Goal: Information Seeking & Learning: Learn about a topic

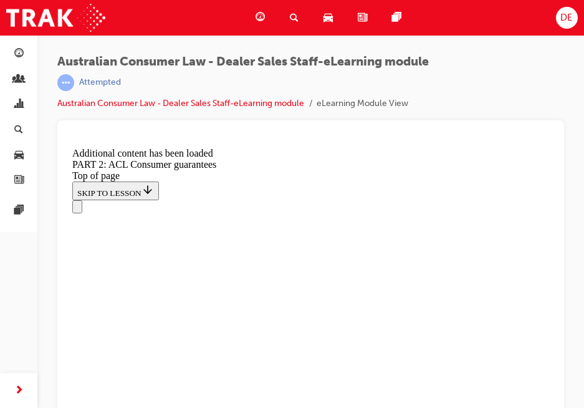
scroll to position [12288, 0]
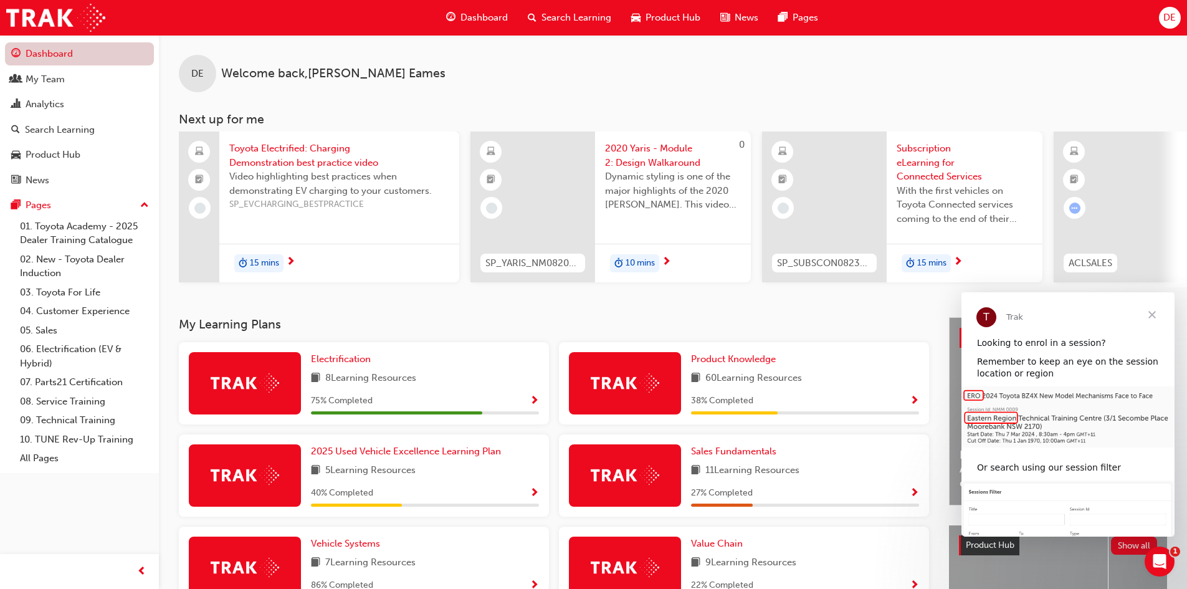
click at [67, 57] on link "Dashboard" at bounding box center [79, 53] width 149 height 23
click at [531, 14] on span "search-icon" at bounding box center [532, 18] width 9 height 16
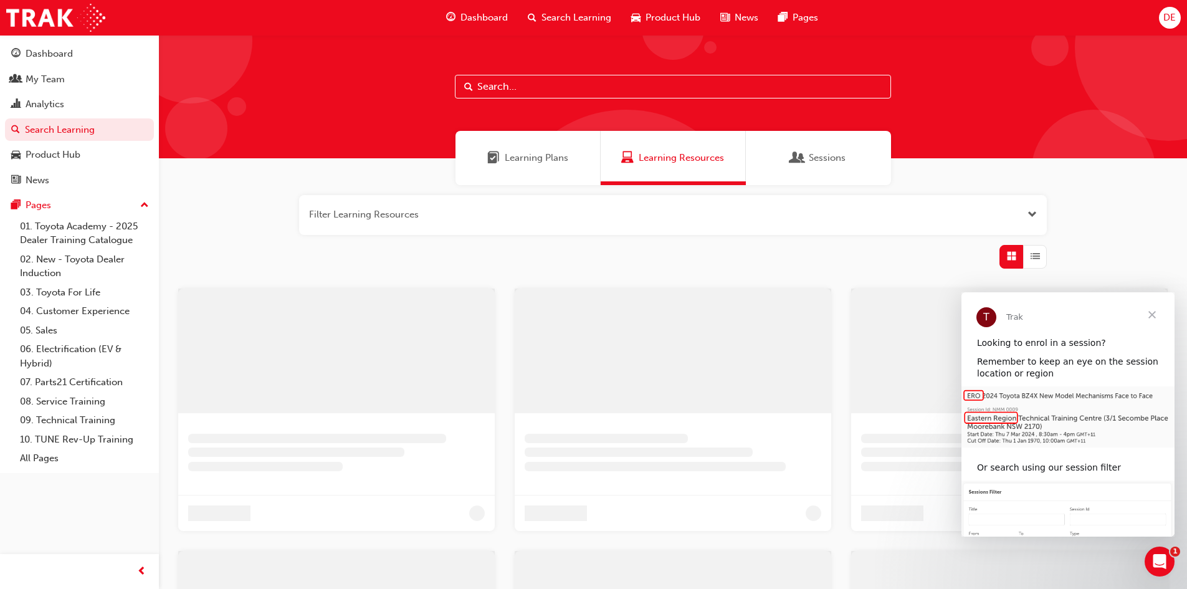
click at [486, 89] on input "text" at bounding box center [673, 87] width 436 height 24
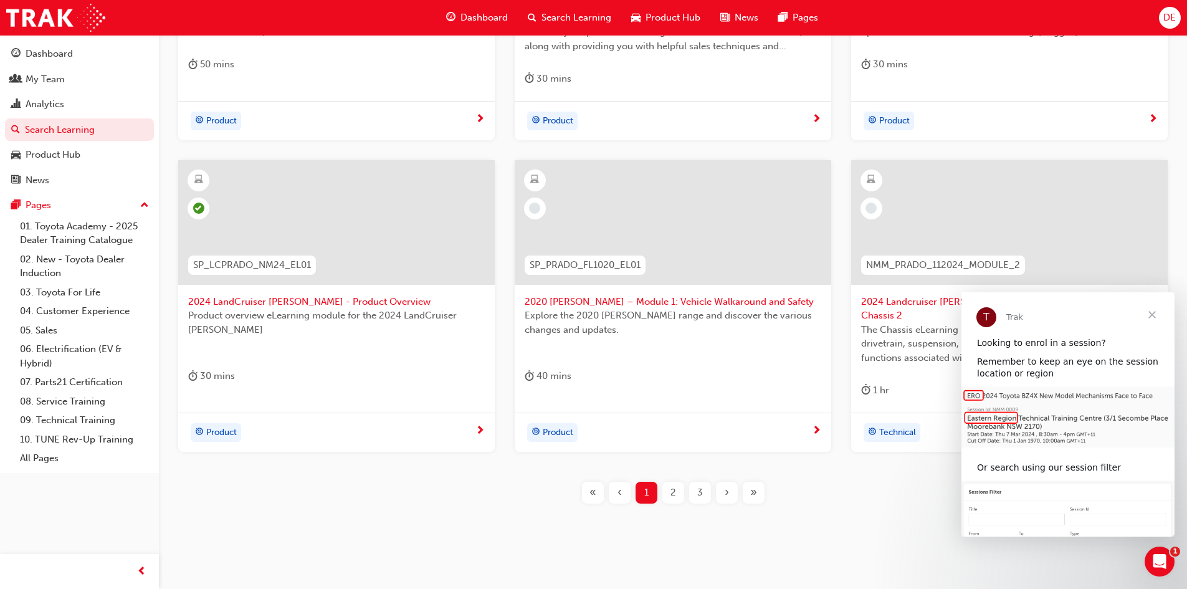
scroll to position [441, 0]
type input "[PERSON_NAME]"
click at [1155, 314] on span "Close" at bounding box center [1152, 314] width 45 height 45
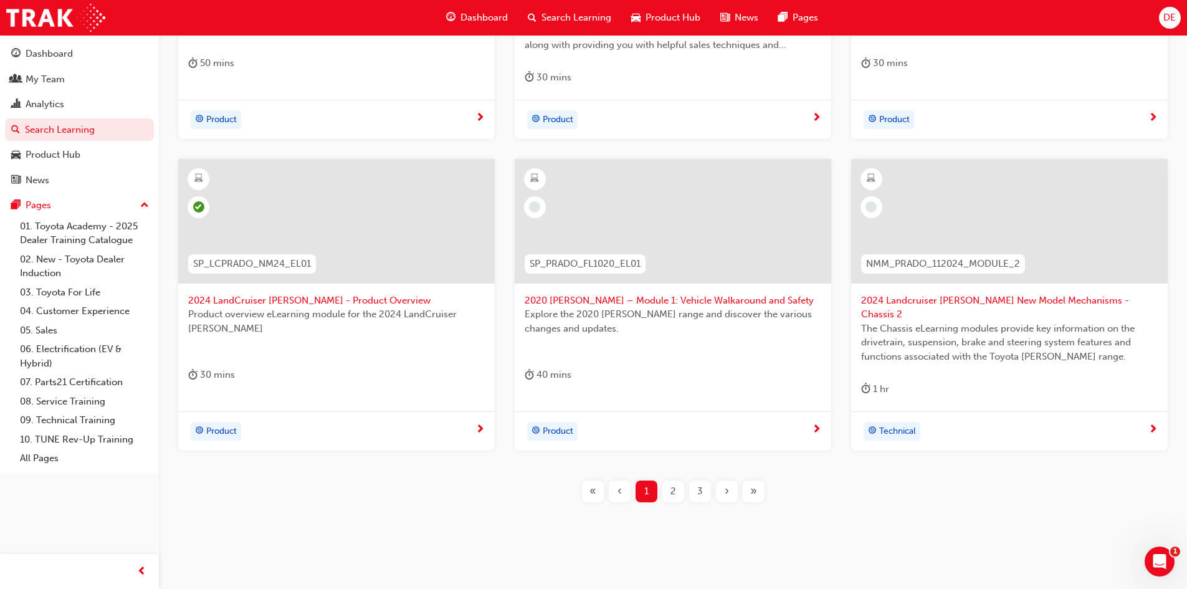
click at [971, 302] on span "2024 Landcruiser [PERSON_NAME] New Model Mechanisms - Chassis 2" at bounding box center [1009, 308] width 297 height 28
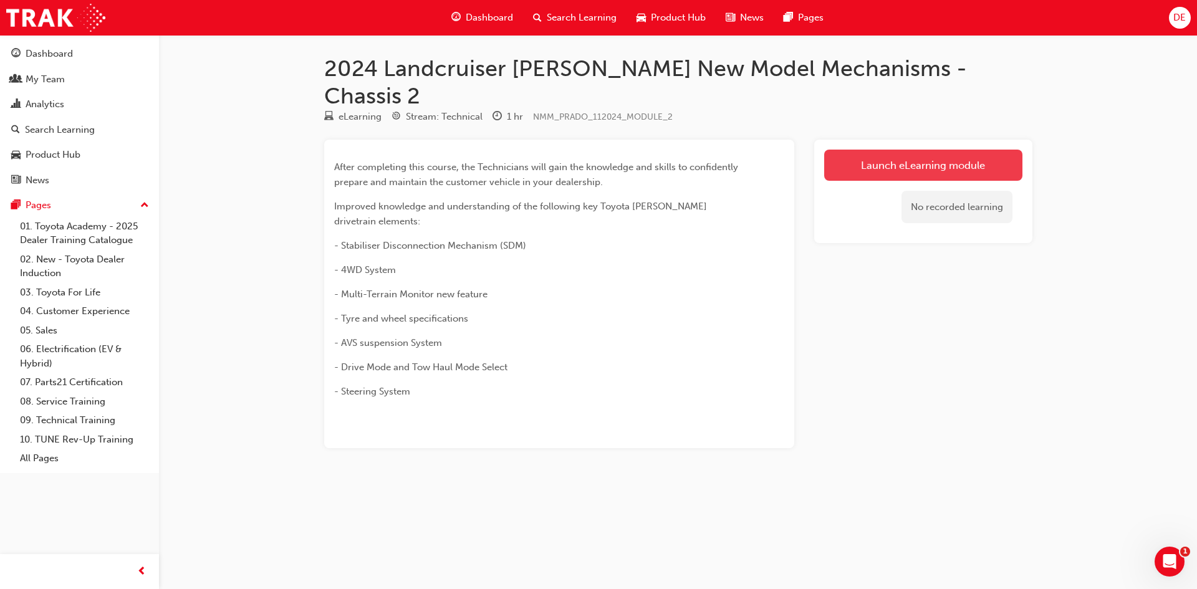
click at [871, 150] on link "Launch eLearning module" at bounding box center [923, 165] width 198 height 31
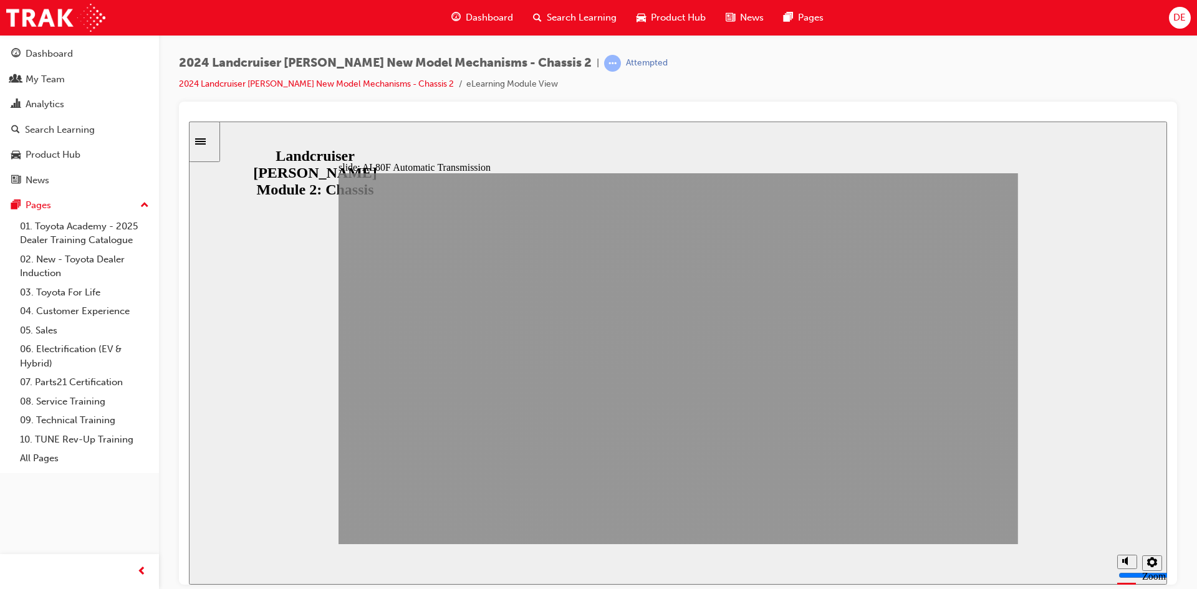
drag, startPoint x: 840, startPoint y: 527, endPoint x: 998, endPoint y: 525, distance: 158.3
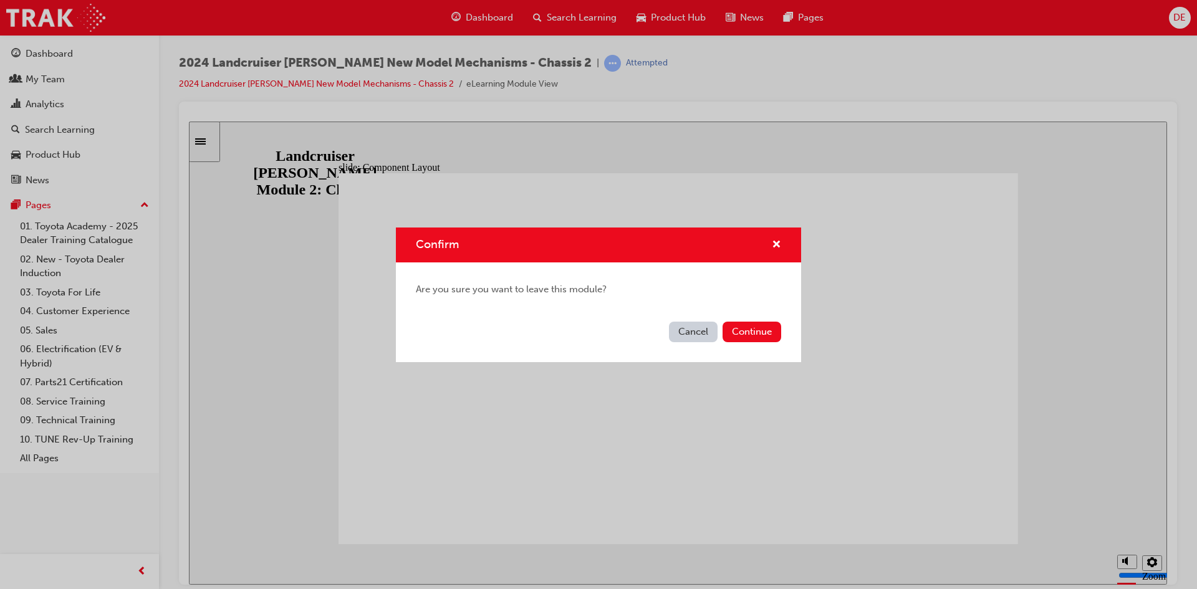
click at [782, 330] on div "Cancel Continue" at bounding box center [598, 340] width 405 height 46
click at [774, 333] on button "Continue" at bounding box center [751, 332] width 59 height 21
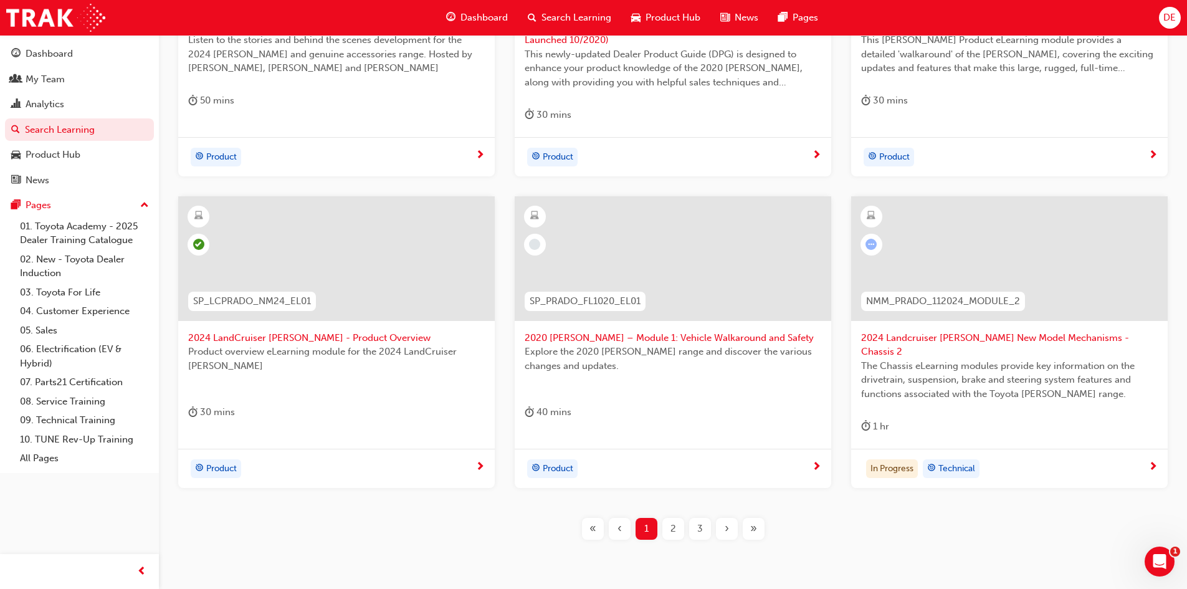
scroll to position [441, 0]
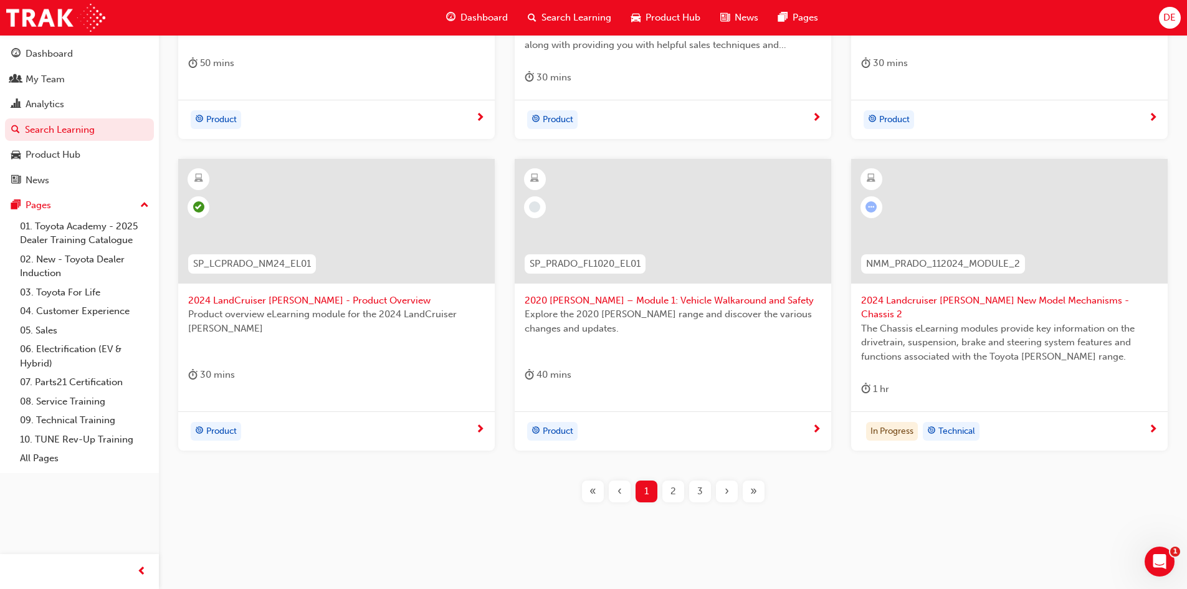
click at [674, 484] on span "2" at bounding box center [674, 491] width 6 height 14
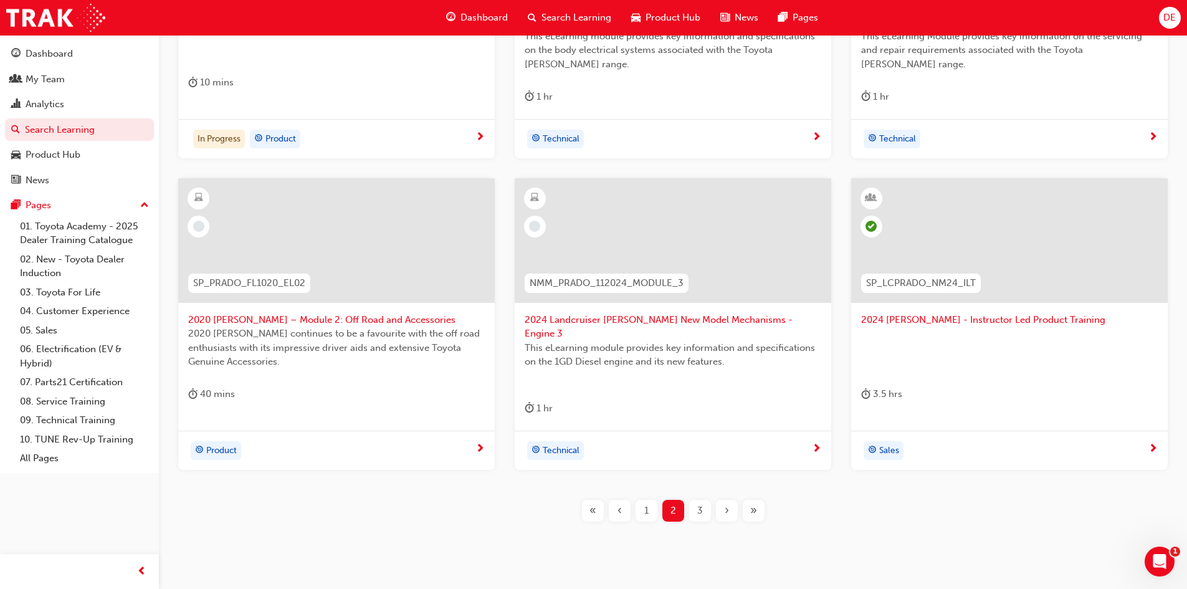
scroll to position [428, 0]
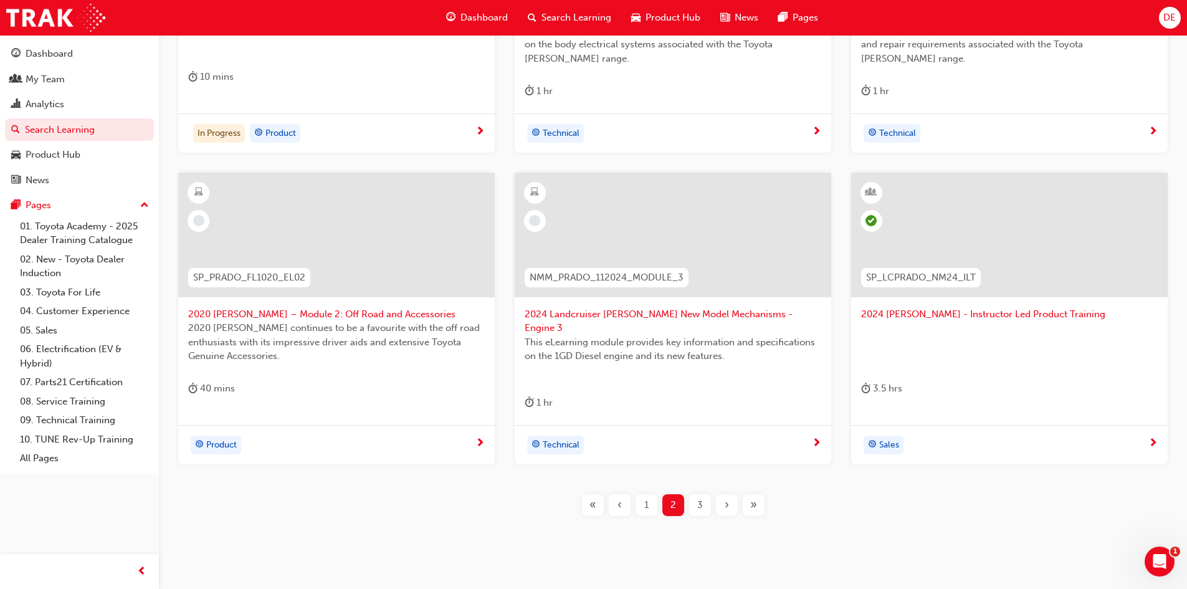
click at [693, 494] on div "3" at bounding box center [700, 505] width 22 height 22
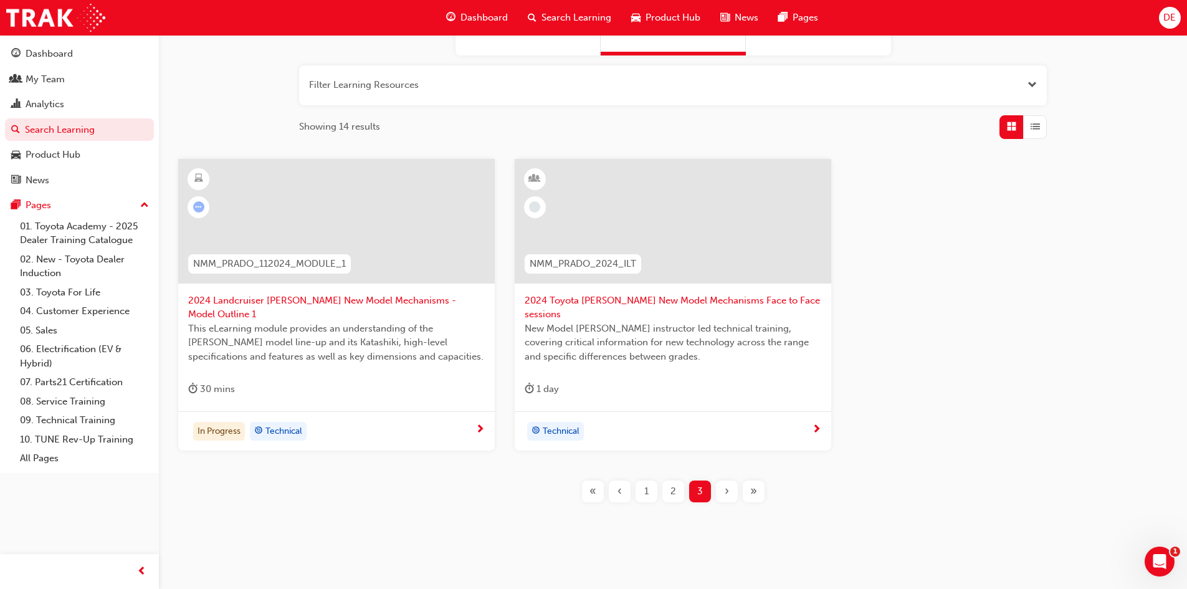
click at [224, 297] on span "2024 Landcruiser [PERSON_NAME] New Model Mechanisms - Model Outline 1" at bounding box center [336, 308] width 297 height 28
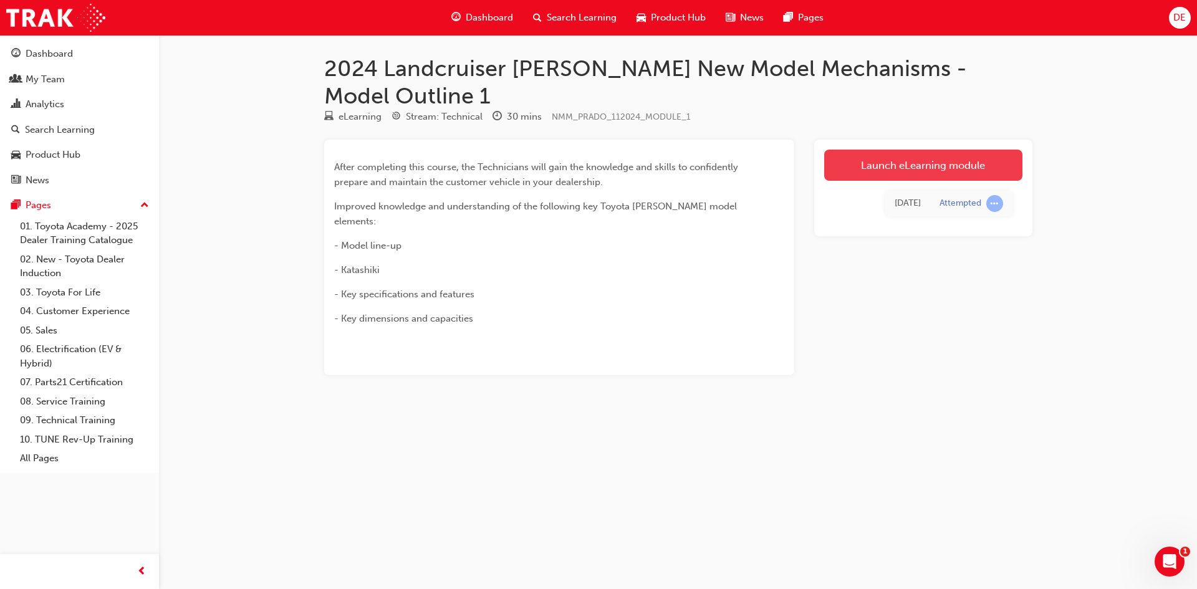
click at [941, 150] on link "Launch eLearning module" at bounding box center [923, 165] width 198 height 31
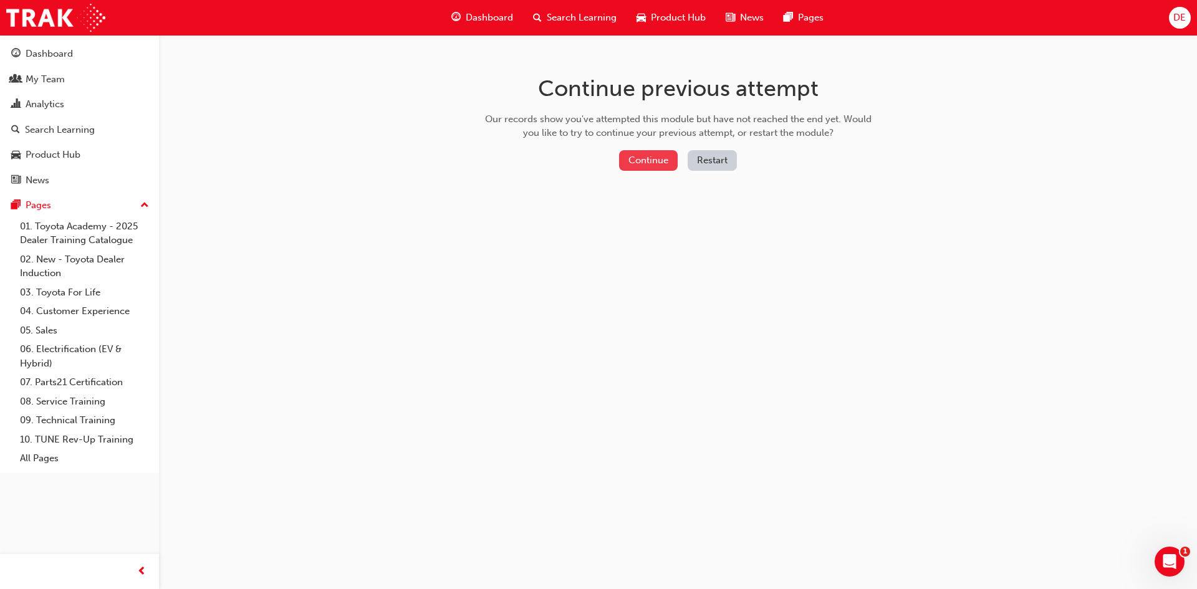
click at [640, 165] on button "Continue" at bounding box center [648, 160] width 59 height 21
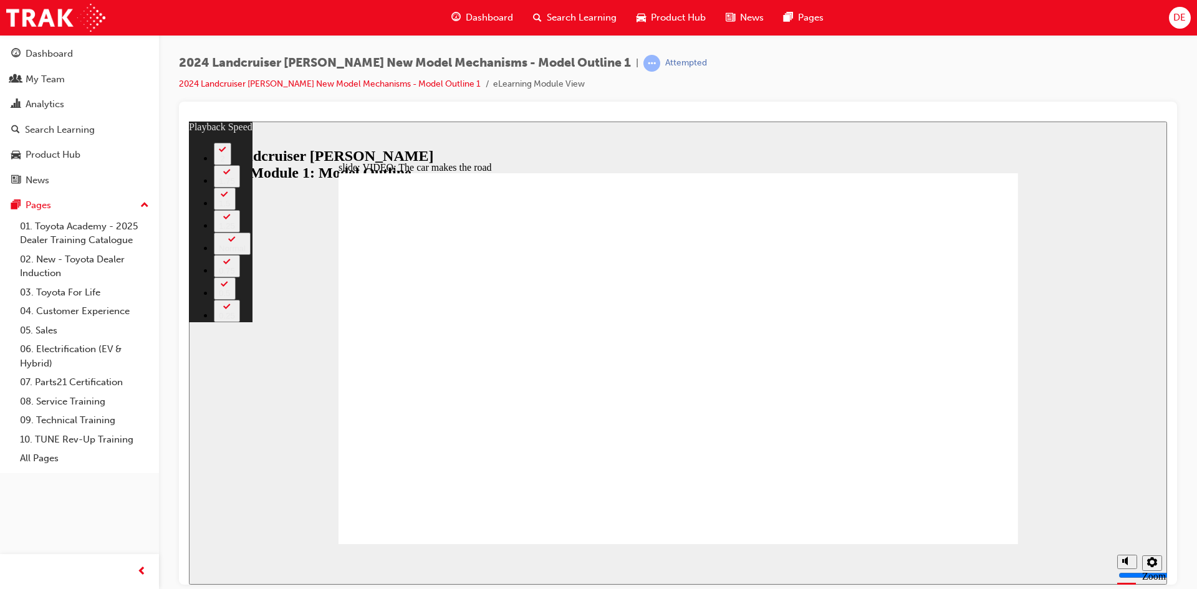
type input "4"
type input "1"
type input "4"
type input "1"
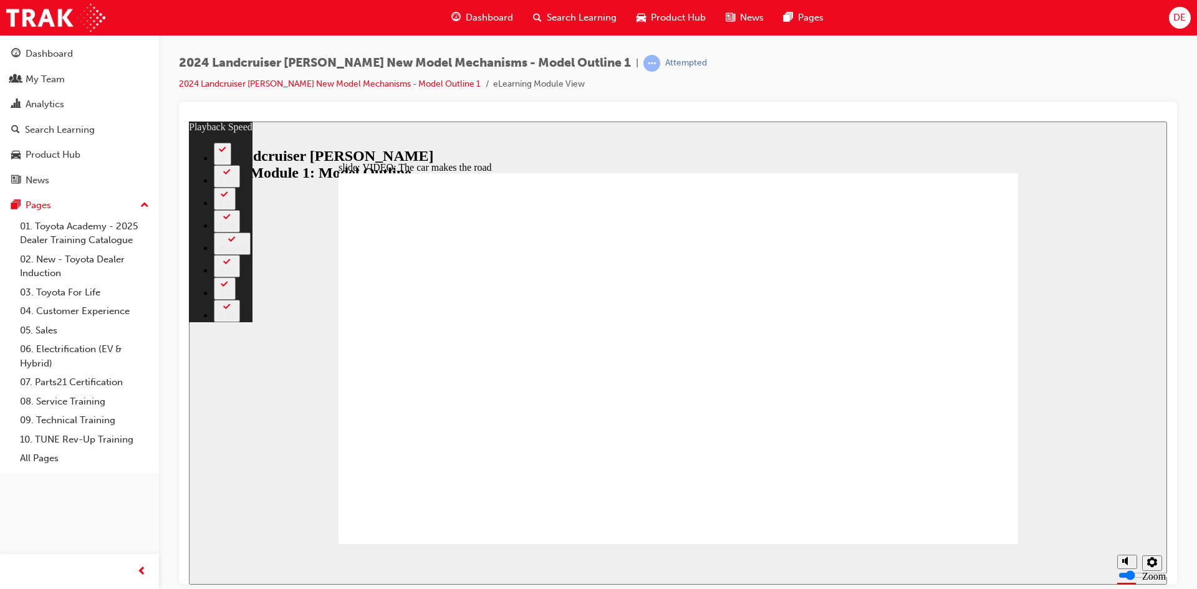
type input "86"
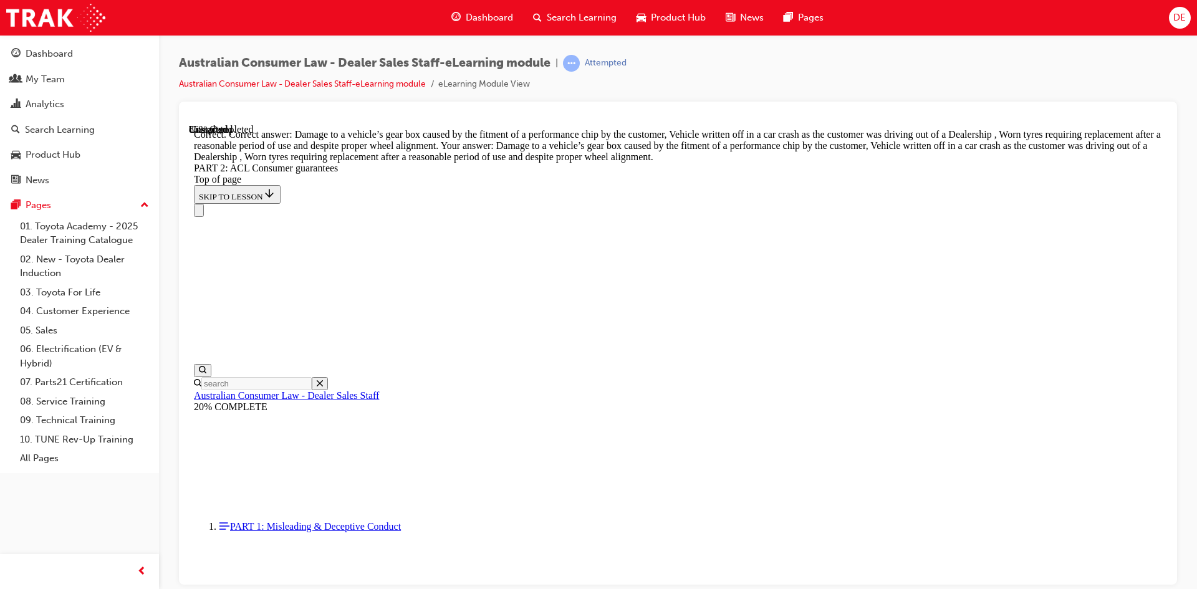
scroll to position [12288, 0]
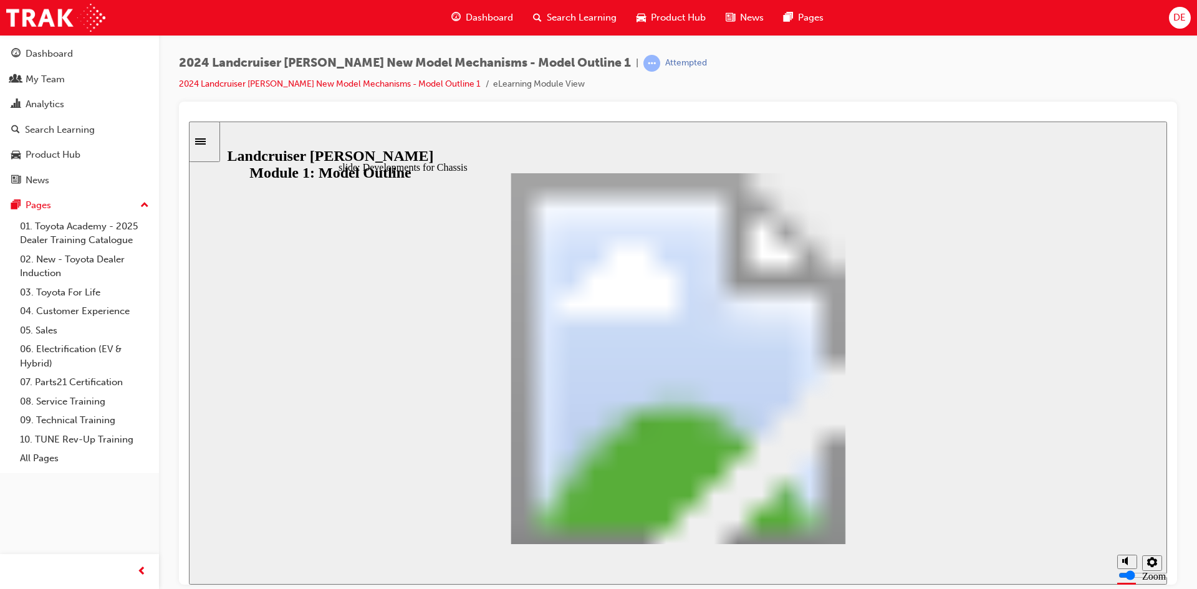
click at [1150, 294] on div "slide: Developments for Chassis Developments for Chassis Oval 2 [Brake Control …" at bounding box center [678, 352] width 978 height 463
